Goal: Contribute content: Add original content to the website for others to see

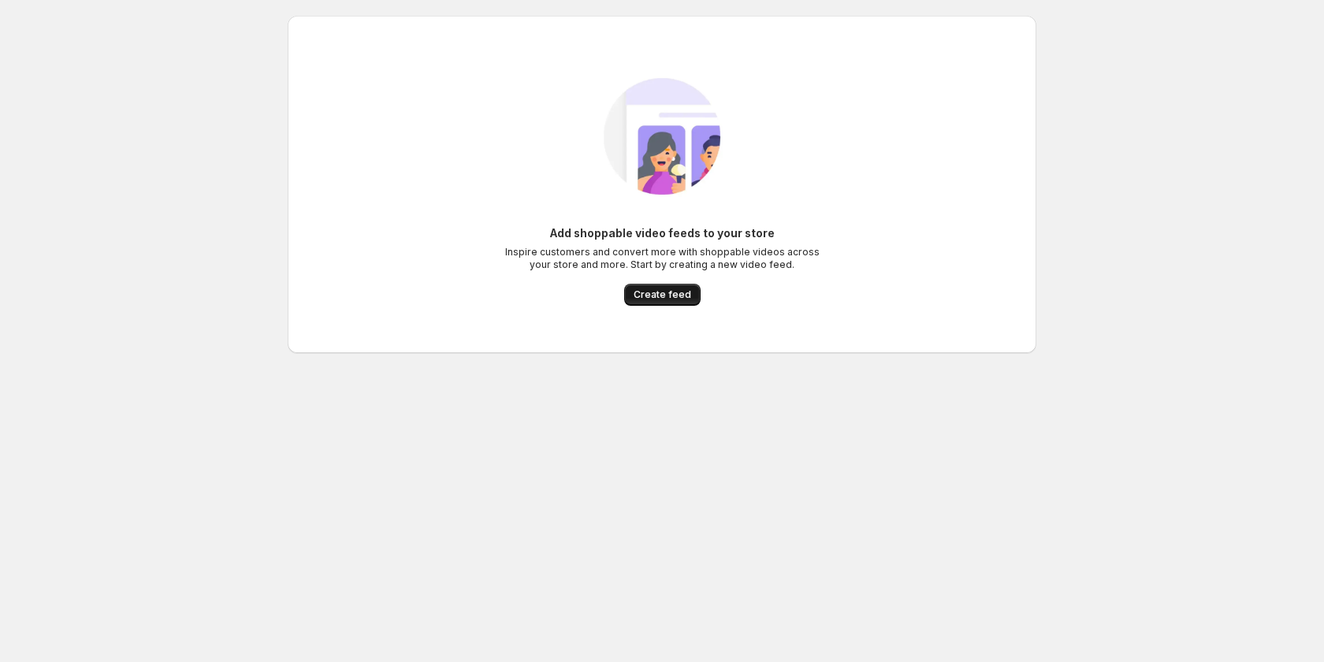
click at [677, 294] on span "Create feed" at bounding box center [663, 294] width 58 height 13
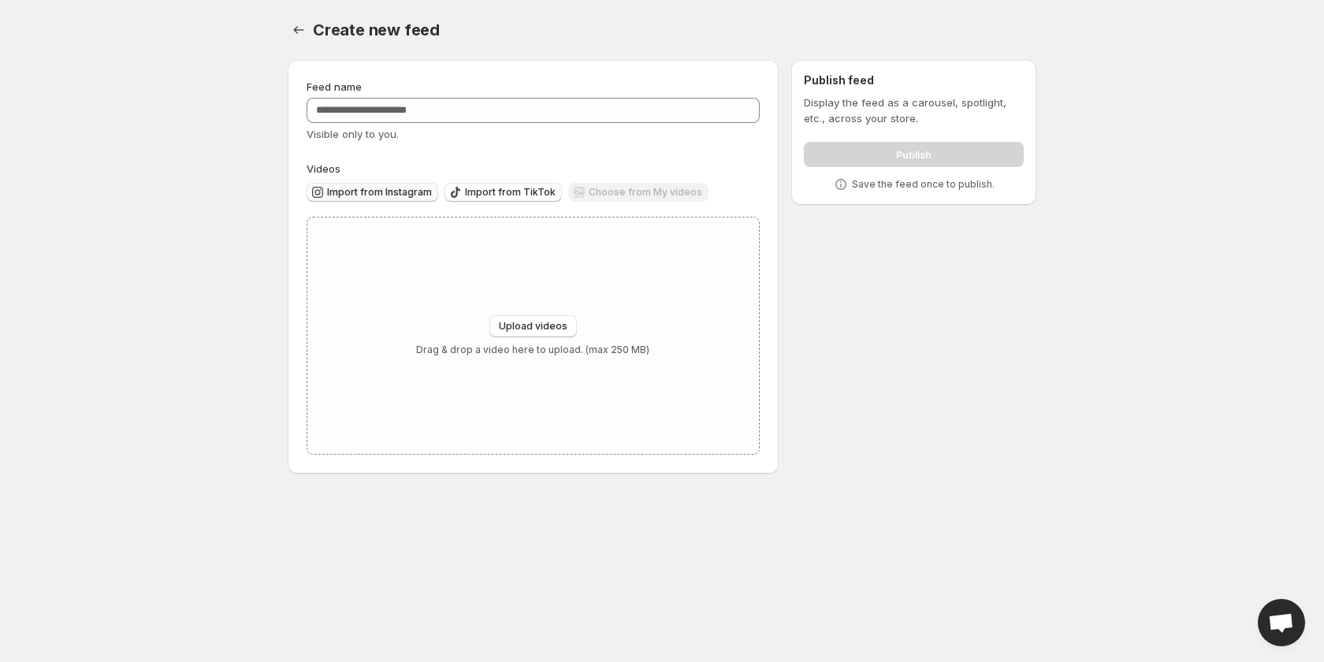
click at [333, 193] on span "Import from Instagram" at bounding box center [379, 192] width 105 height 13
click at [482, 196] on span "Import from TikTok" at bounding box center [510, 192] width 91 height 13
click at [544, 328] on span "Upload videos" at bounding box center [533, 326] width 69 height 13
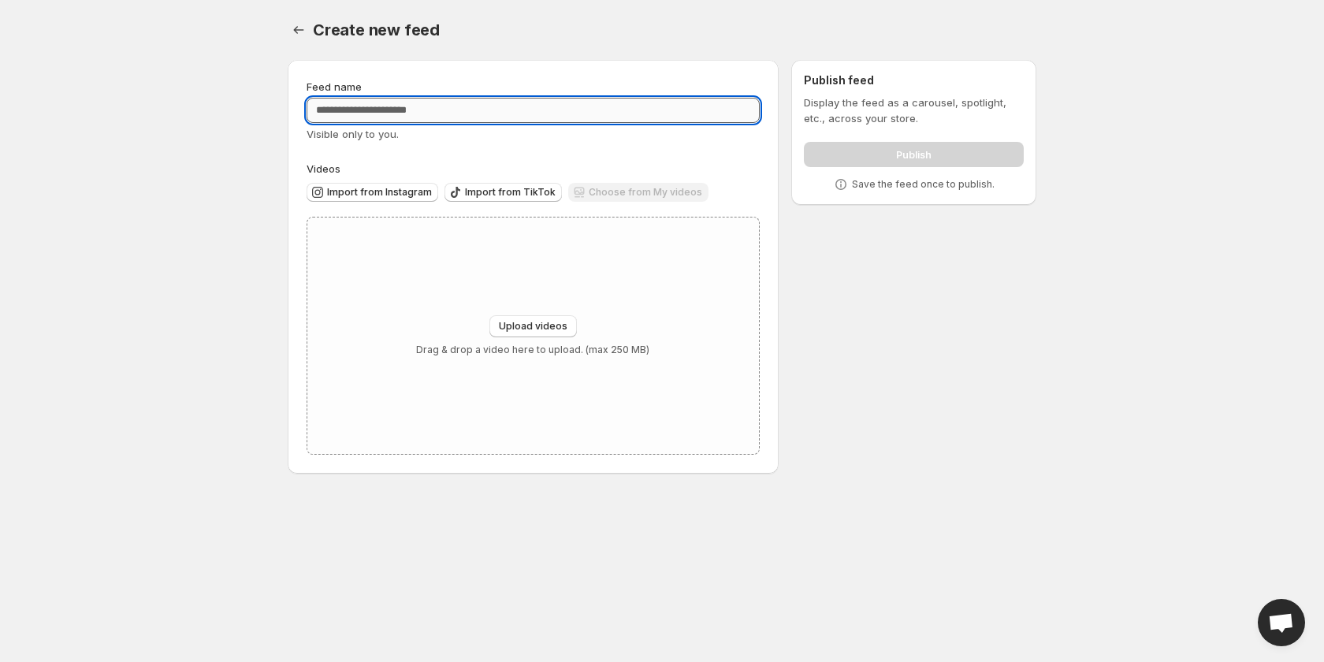
click at [389, 121] on input "Feed name" at bounding box center [533, 110] width 453 height 25
click at [405, 199] on button "Import from Instagram" at bounding box center [373, 192] width 132 height 19
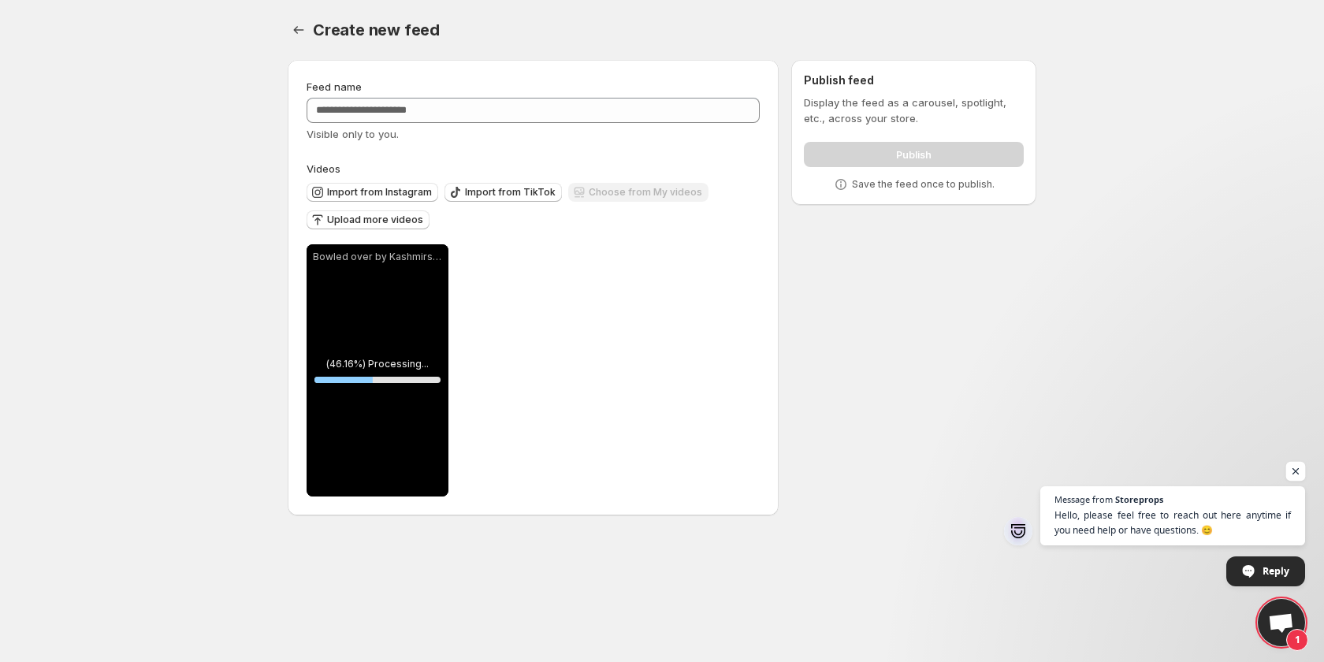
click at [1298, 466] on span "Open chat" at bounding box center [1296, 472] width 20 height 20
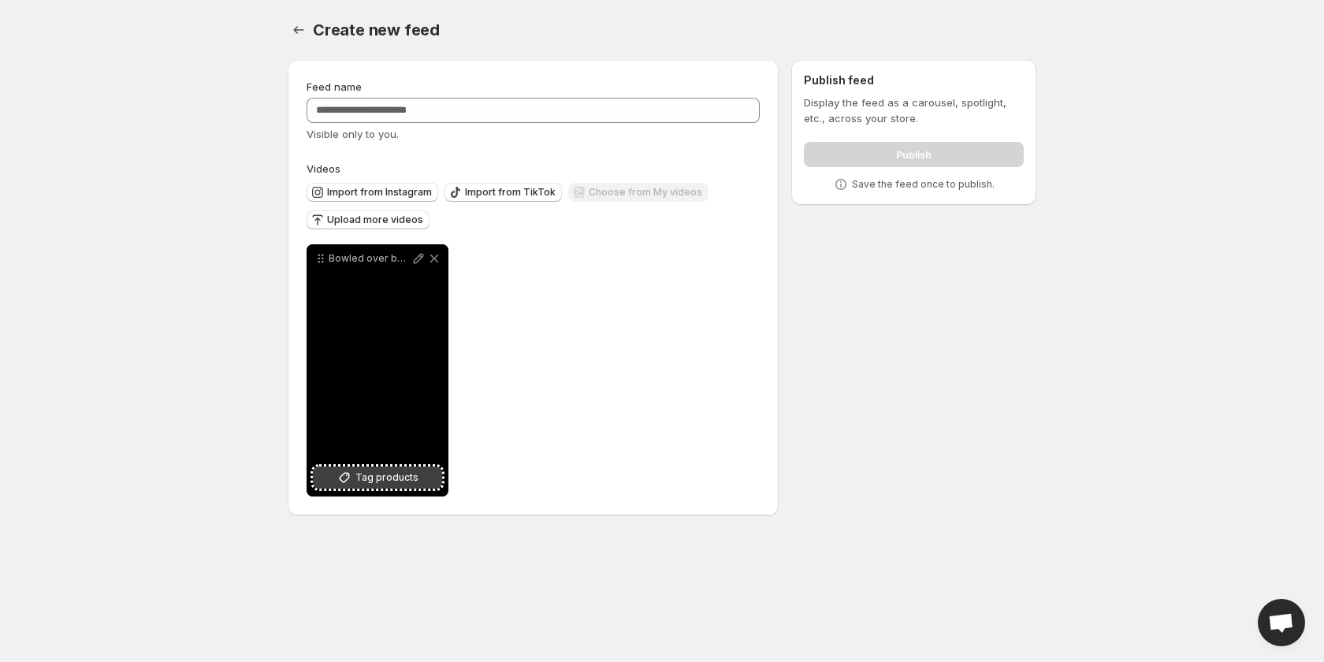
click at [393, 477] on span "Tag products" at bounding box center [386, 478] width 63 height 16
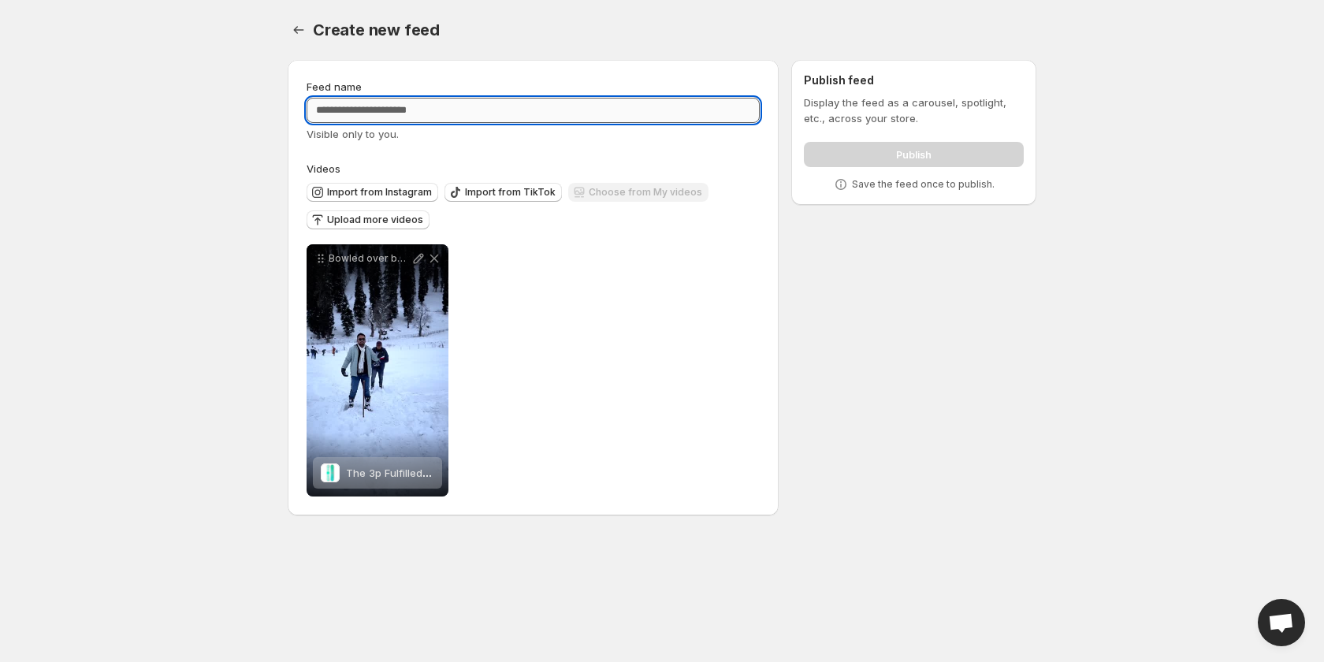
click at [607, 106] on input "Feed name" at bounding box center [533, 110] width 453 height 25
type input "****"
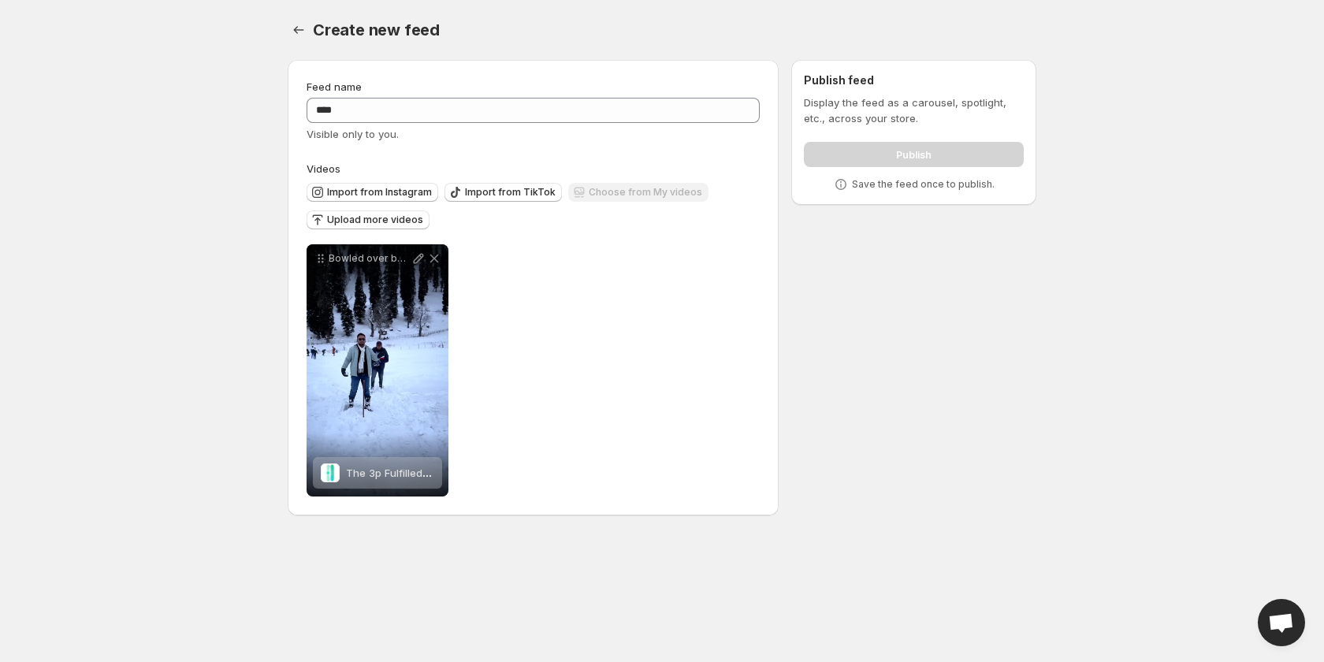
click at [759, 284] on div "**********" at bounding box center [533, 288] width 491 height 456
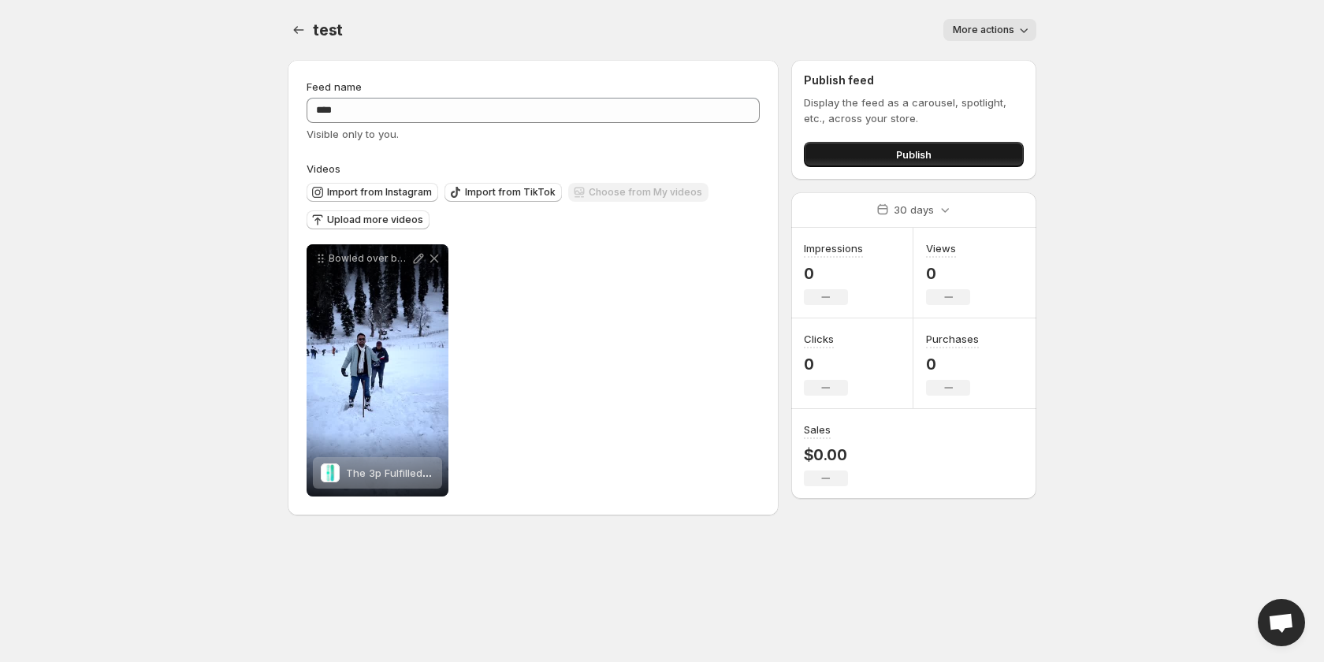
click at [888, 157] on button "Publish" at bounding box center [914, 154] width 220 height 25
click at [1002, 30] on span "More actions" at bounding box center [983, 30] width 61 height 13
click at [1148, 76] on body "**********" at bounding box center [662, 331] width 1324 height 662
click at [962, 156] on button "Publish" at bounding box center [914, 154] width 220 height 25
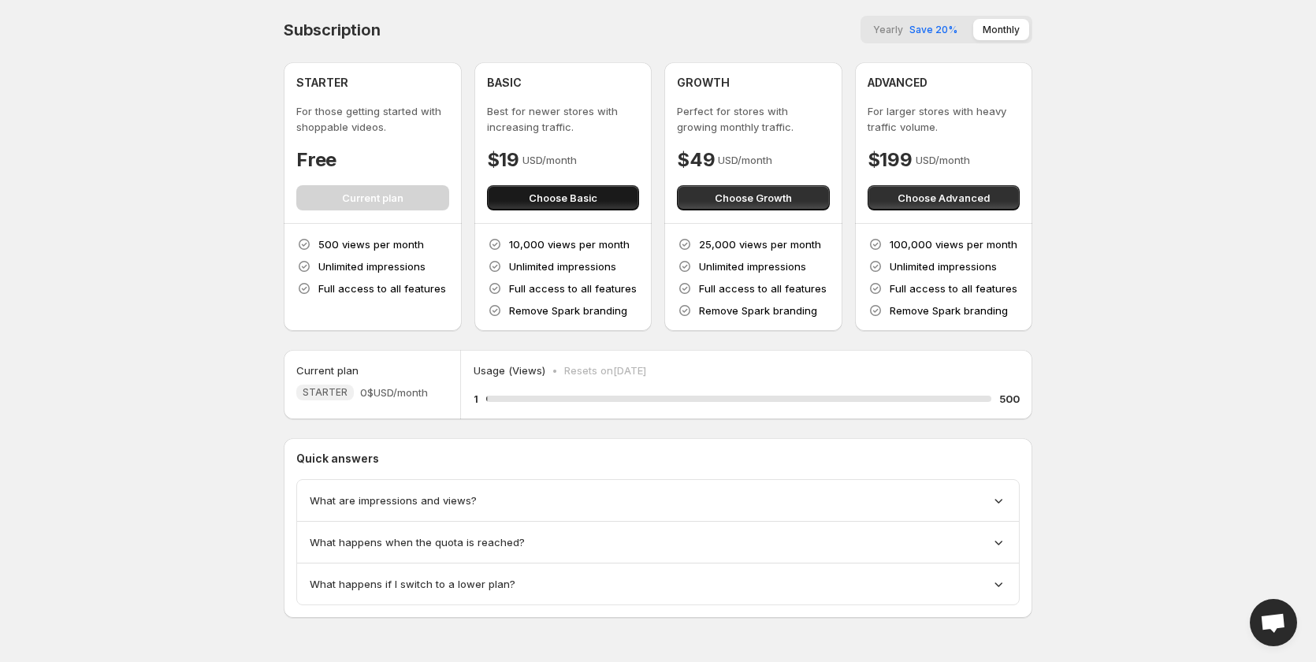
click at [542, 192] on span "Choose Basic" at bounding box center [563, 198] width 69 height 16
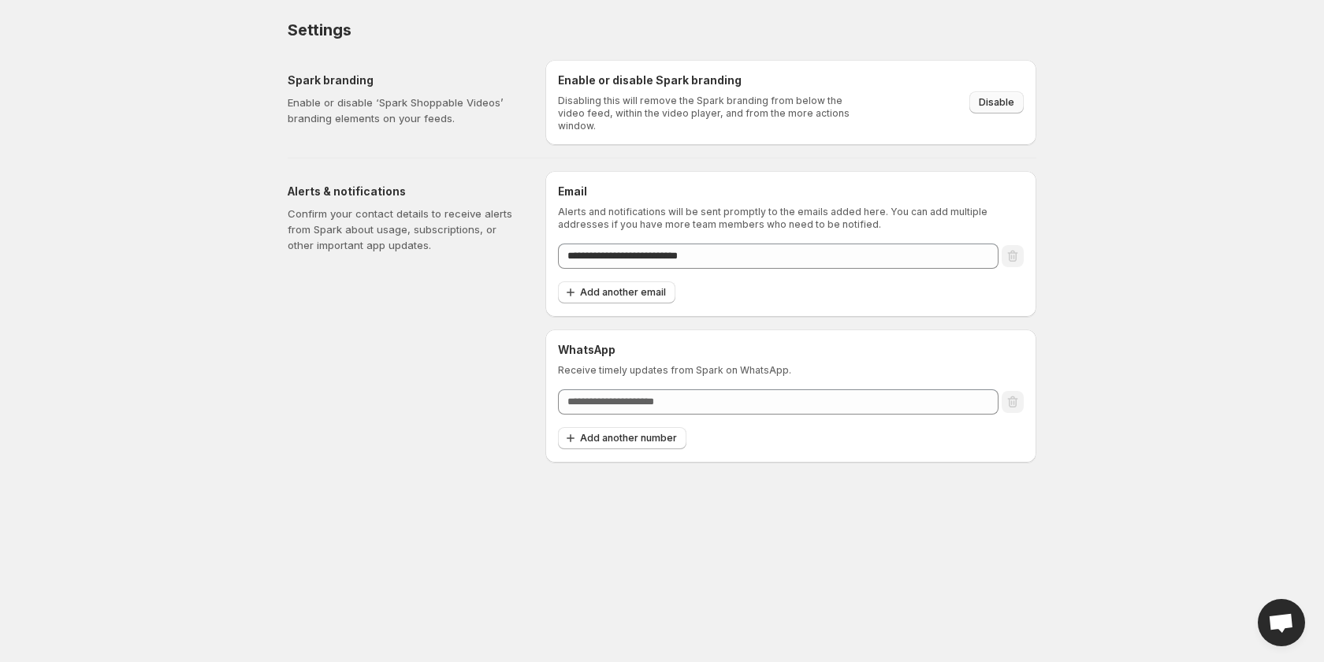
click at [993, 99] on span "Disable" at bounding box center [996, 102] width 35 height 13
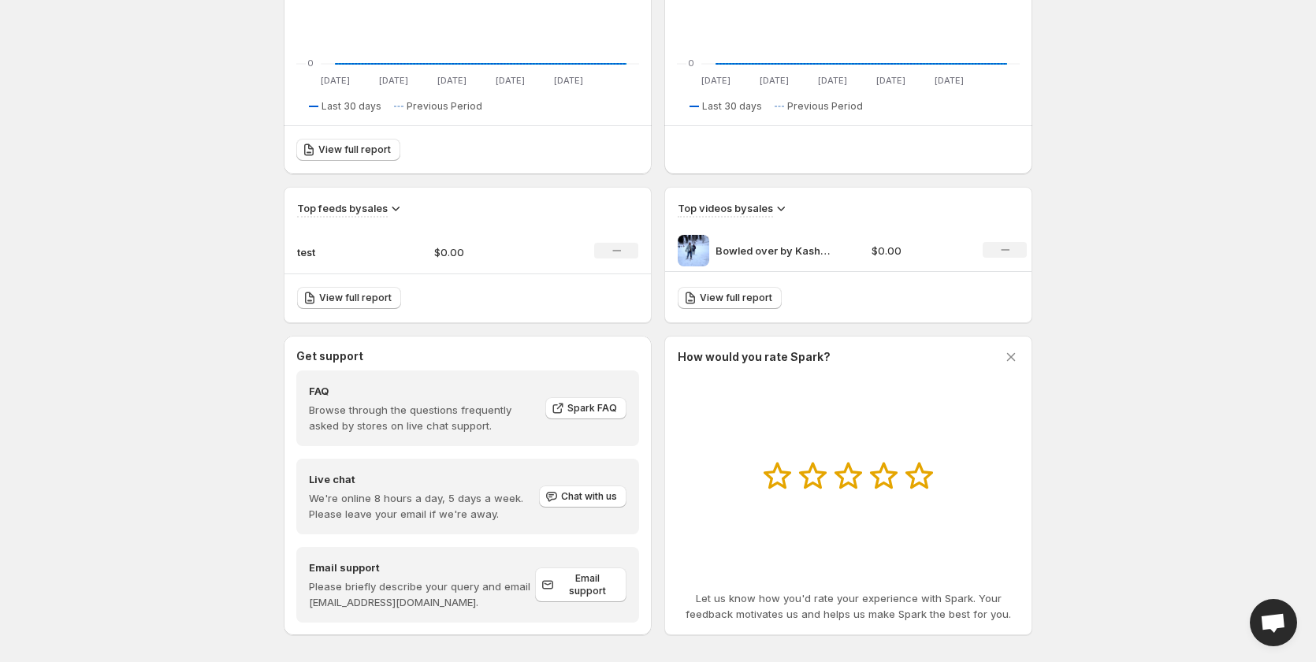
scroll to position [381, 0]
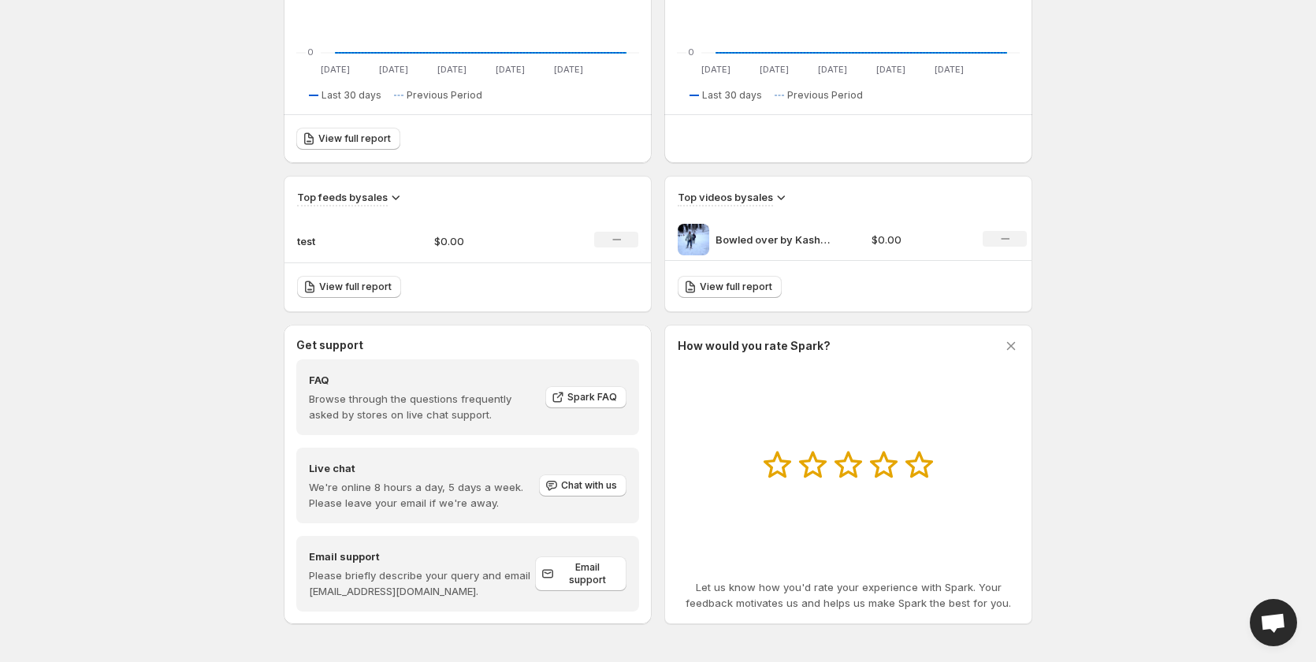
click at [1007, 241] on icon "No change" at bounding box center [1005, 239] width 9 height 13
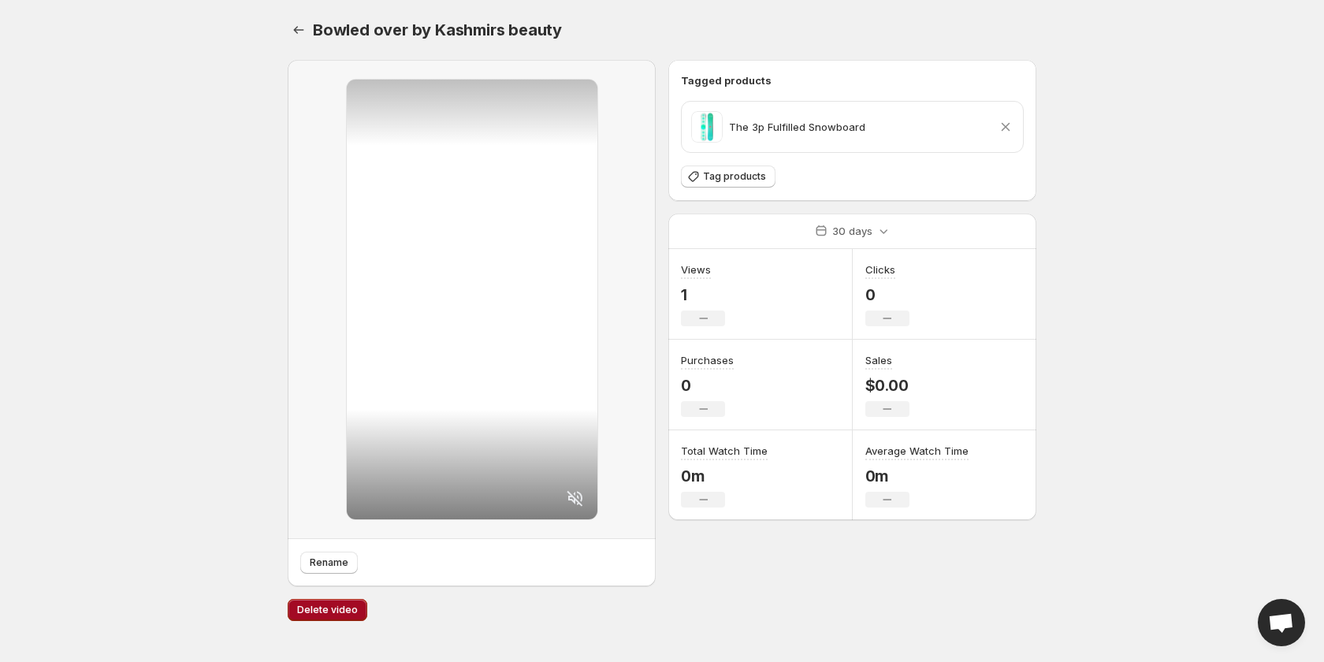
click at [339, 613] on span "Delete video" at bounding box center [327, 610] width 61 height 13
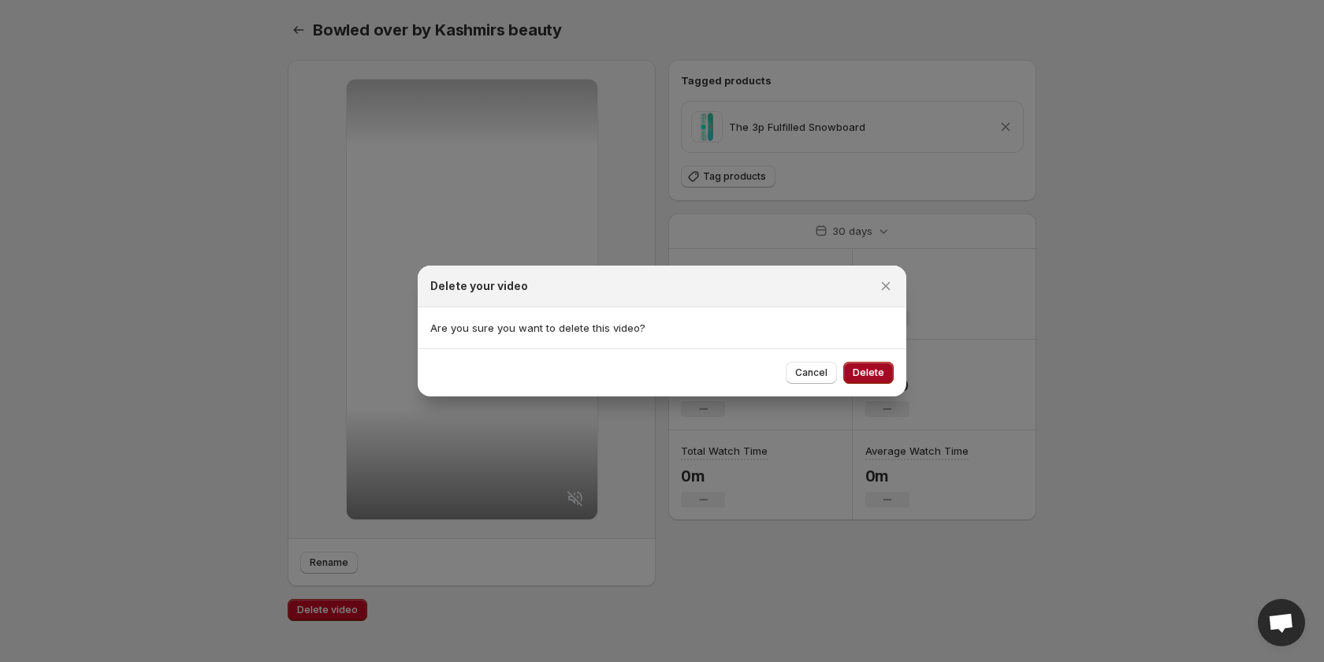
click at [864, 374] on span "Delete" at bounding box center [869, 373] width 32 height 13
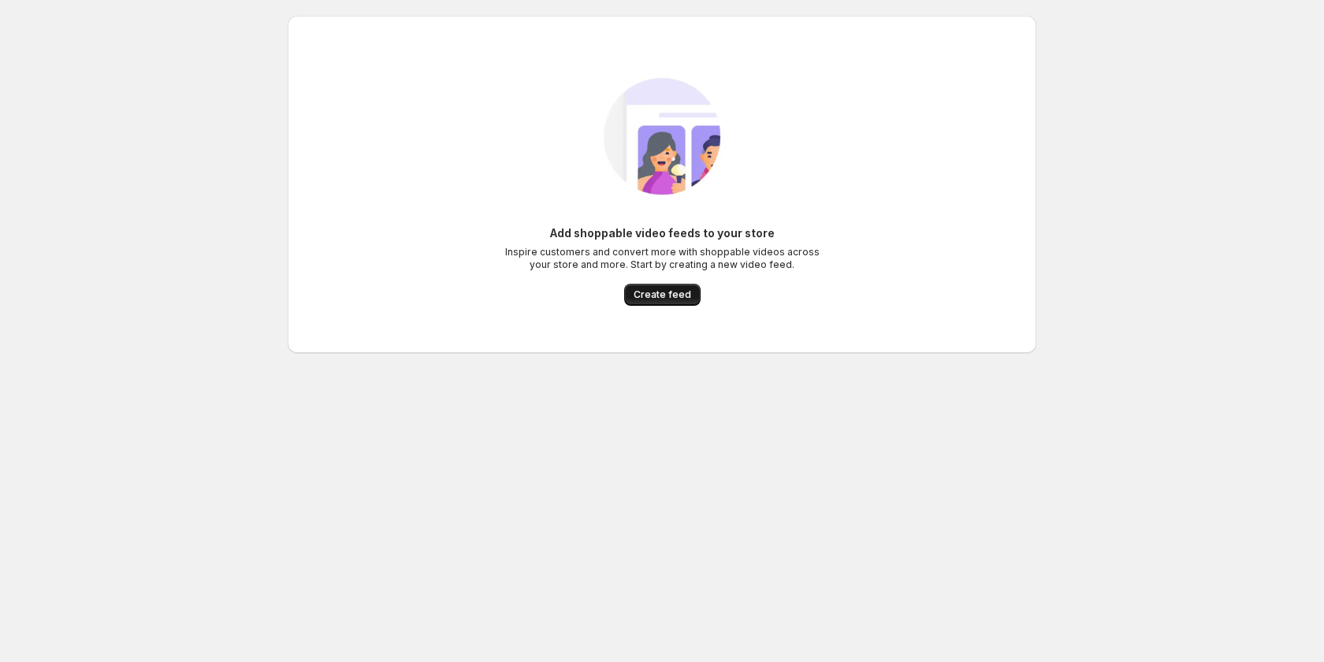
click at [672, 289] on span "Create feed" at bounding box center [663, 294] width 58 height 13
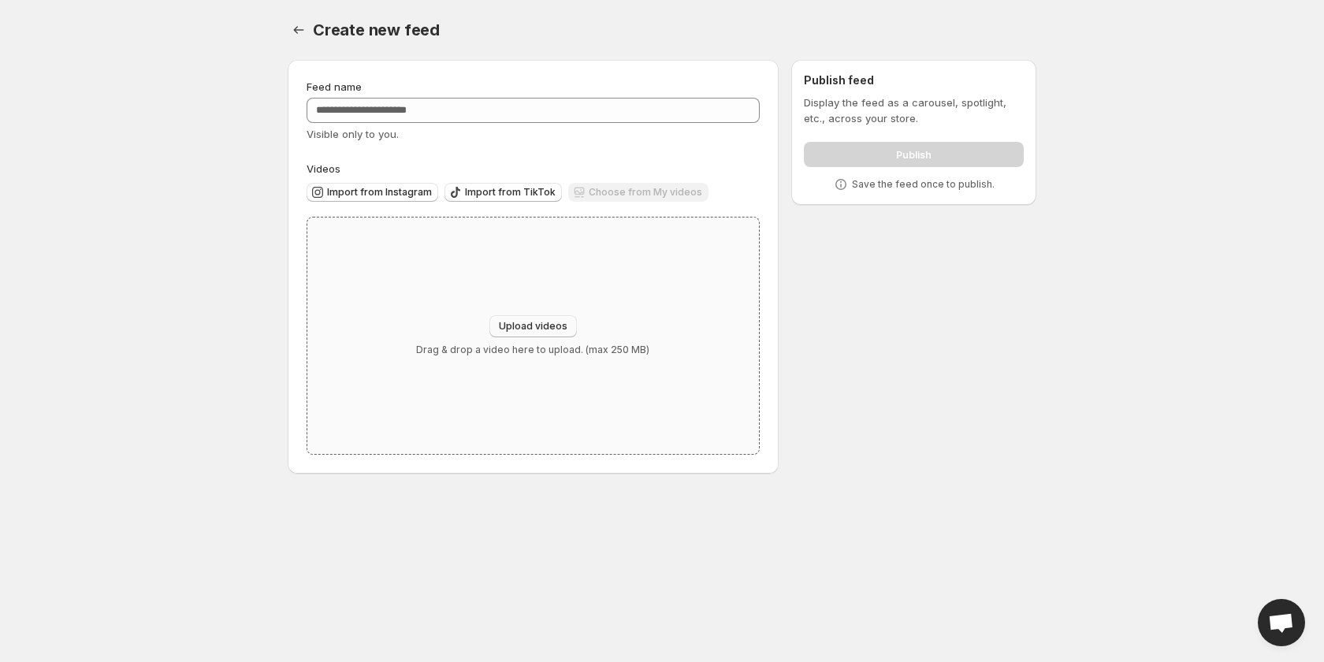
click at [528, 330] on span "Upload videos" at bounding box center [533, 326] width 69 height 13
type input "**********"
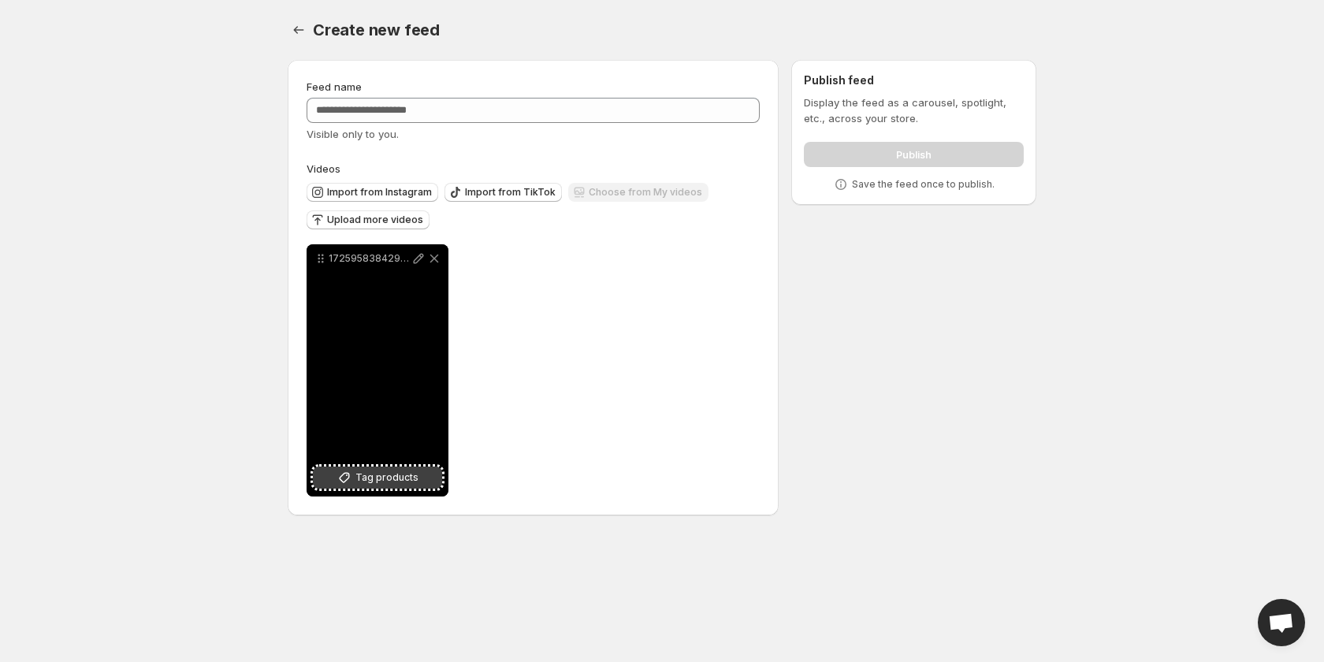
click at [375, 485] on span "Tag products" at bounding box center [386, 478] width 63 height 16
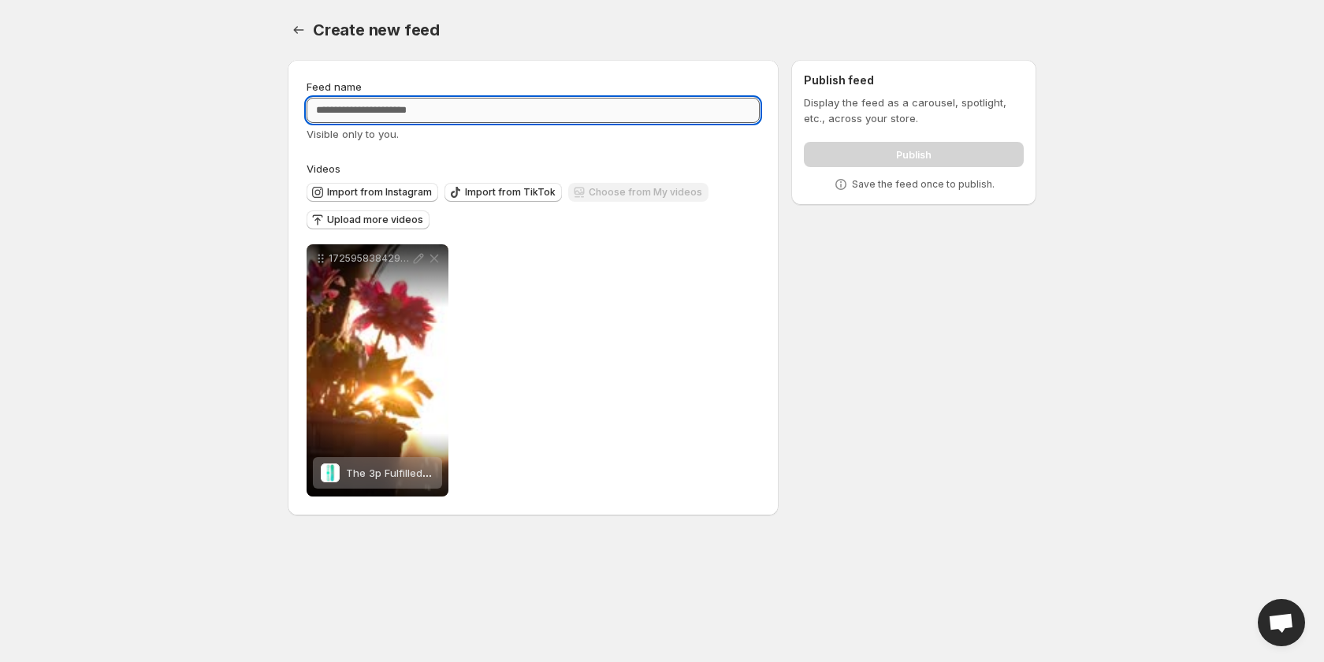
click at [570, 105] on input "Feed name" at bounding box center [533, 110] width 453 height 25
type input "****"
click at [663, 338] on div "**********" at bounding box center [533, 370] width 453 height 252
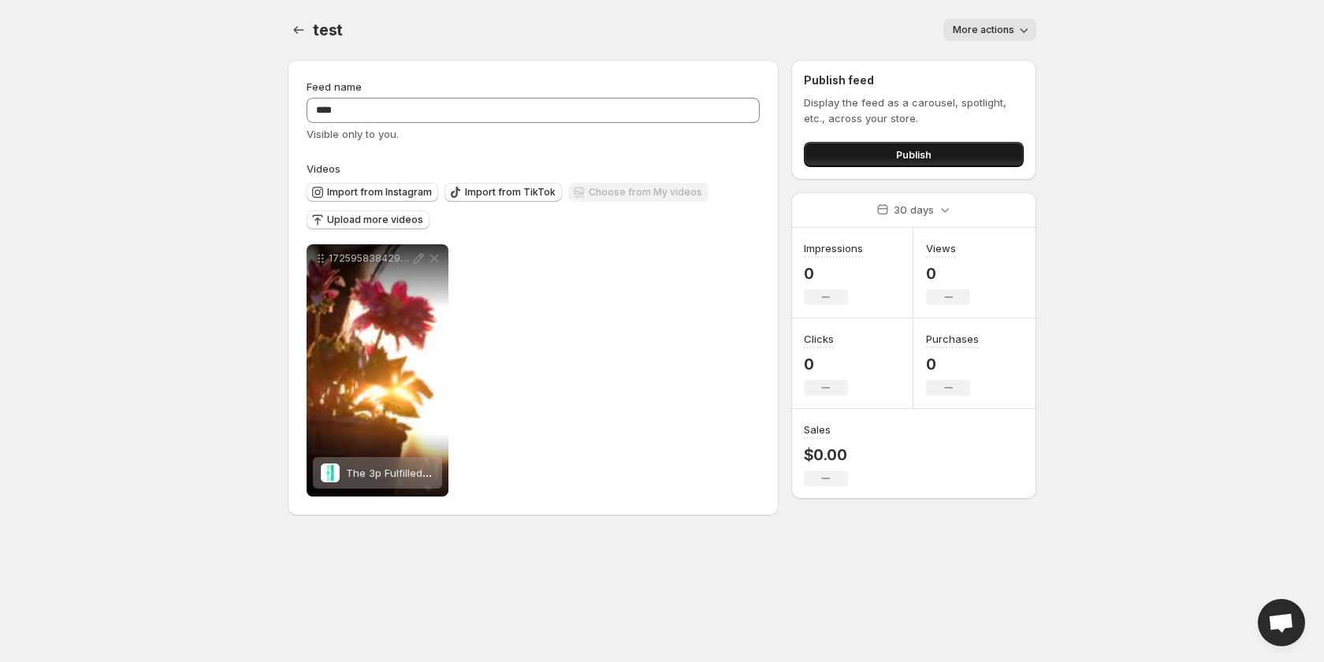
click at [880, 152] on button "Publish" at bounding box center [914, 154] width 220 height 25
click at [370, 220] on span "Upload more videos" at bounding box center [375, 220] width 96 height 13
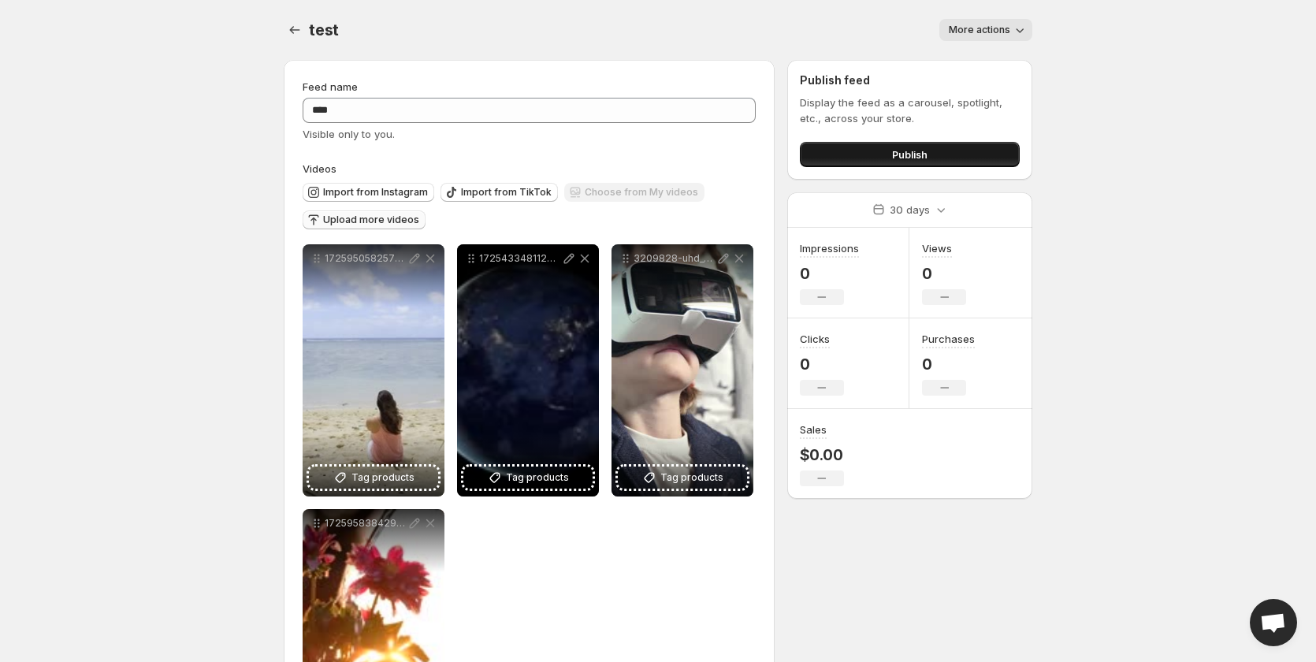
click at [866, 154] on button "Publish" at bounding box center [910, 154] width 220 height 25
click at [873, 164] on button "Publish" at bounding box center [910, 154] width 220 height 25
click at [914, 158] on span "Publish" at bounding box center [909, 155] width 35 height 16
click at [901, 167] on div "Publish feed Display the feed as a carousel, spotlight, etc., across your store…" at bounding box center [909, 120] width 245 height 120
click at [903, 155] on span "Publish" at bounding box center [909, 155] width 35 height 16
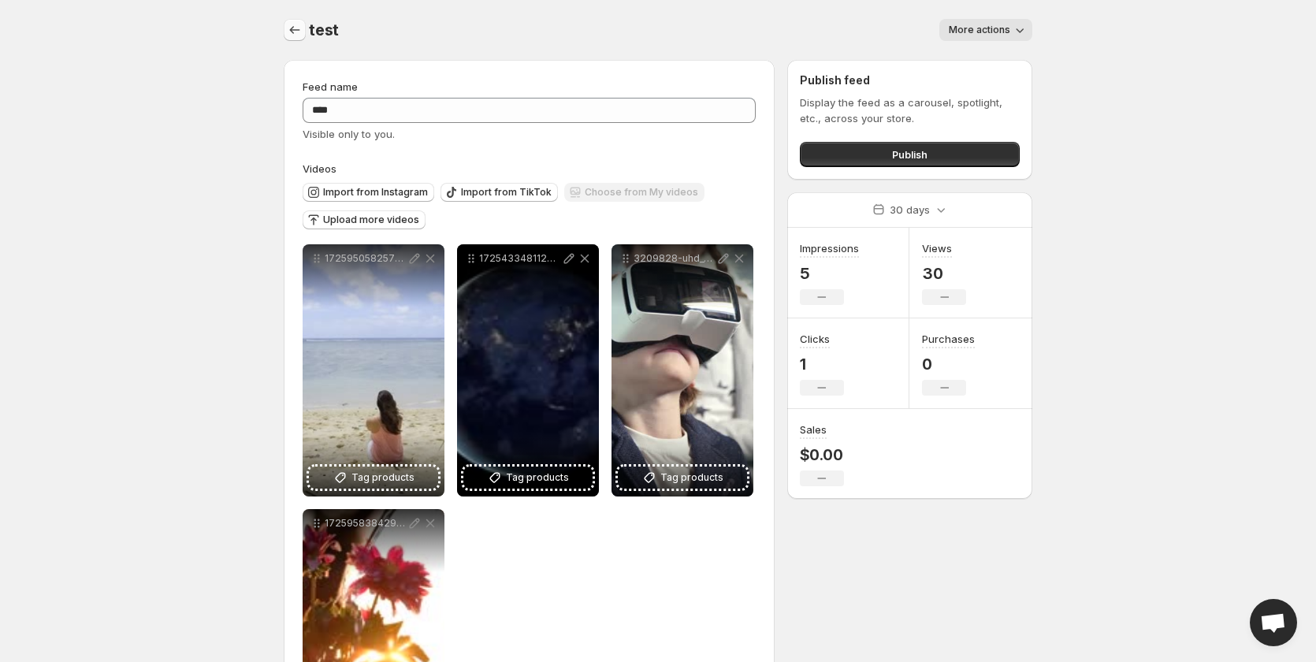
click at [289, 27] on icon "Settings" at bounding box center [295, 30] width 16 height 16
